Goal: Find specific page/section: Find specific page/section

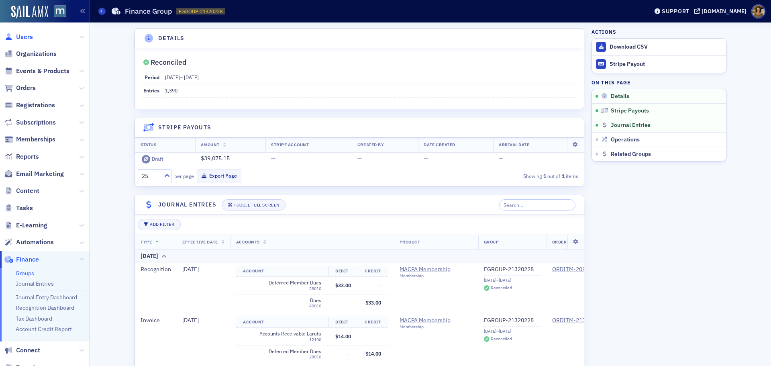
click at [26, 35] on span "Users" at bounding box center [24, 37] width 17 height 9
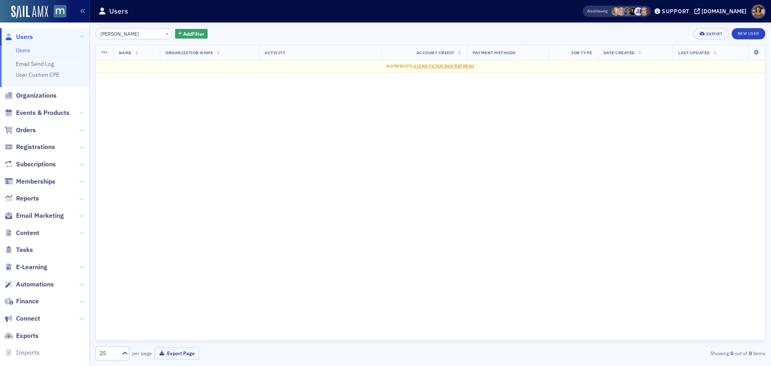
type input "[PERSON_NAME]"
click at [164, 35] on button "×" at bounding box center [167, 33] width 7 height 7
